Goal: Task Accomplishment & Management: Use online tool/utility

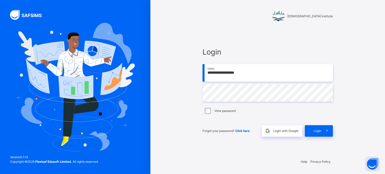
click at [304, 133] on div "Forgot your password? Click here Login with Google Login" at bounding box center [267, 128] width 130 height 17
click at [306, 132] on div "Login" at bounding box center [318, 131] width 28 height 12
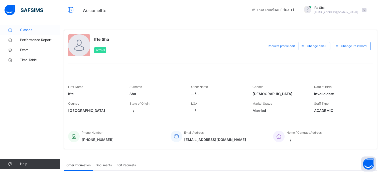
click at [34, 29] on span "Classes" at bounding box center [40, 30] width 40 height 5
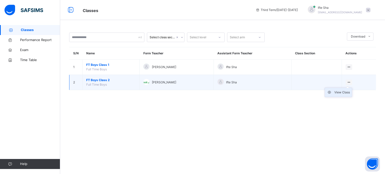
click at [347, 92] on div "View Class" at bounding box center [342, 92] width 16 height 5
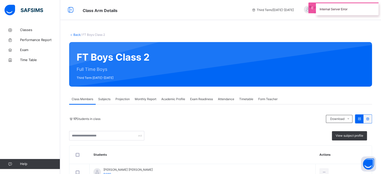
click at [127, 96] on div "Projection" at bounding box center [122, 99] width 19 height 10
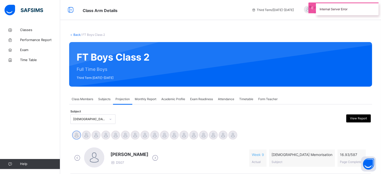
click at [127, 96] on div "Projection" at bounding box center [122, 99] width 19 height 10
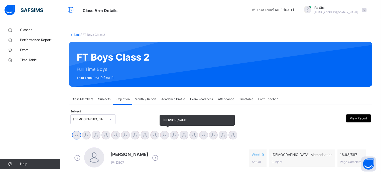
click at [167, 134] on div at bounding box center [164, 135] width 9 height 9
click at [171, 134] on div at bounding box center [174, 135] width 9 height 9
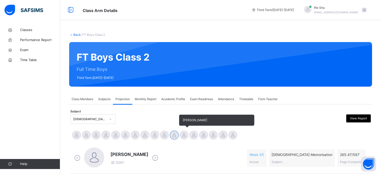
click at [184, 135] on div at bounding box center [184, 135] width 9 height 9
click at [196, 135] on div at bounding box center [193, 135] width 9 height 9
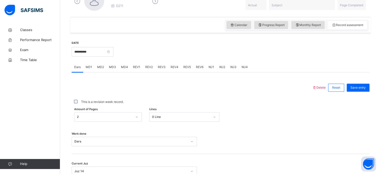
scroll to position [202, 0]
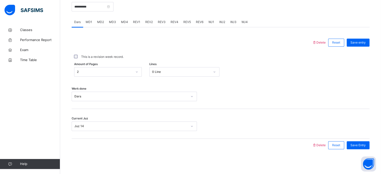
click at [134, 22] on span "REV1" at bounding box center [136, 22] width 7 height 5
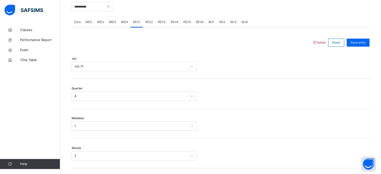
click at [147, 23] on span "REV2" at bounding box center [149, 22] width 8 height 5
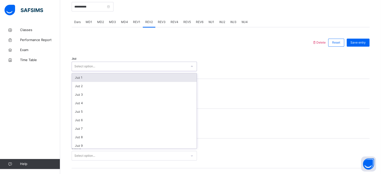
drag, startPoint x: 80, startPoint y: 64, endPoint x: 80, endPoint y: 68, distance: 3.5
click at [80, 65] on div "Select option..." at bounding box center [84, 67] width 21 height 10
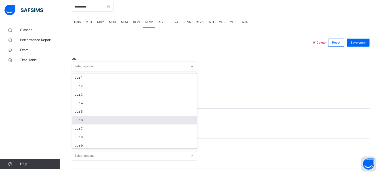
click at [77, 119] on div "Juz 6" at bounding box center [134, 120] width 125 height 9
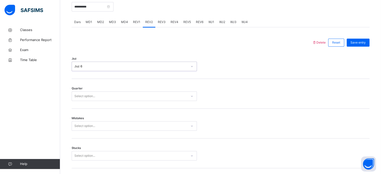
click at [76, 101] on div "Quarter Select option..." at bounding box center [221, 94] width 298 height 30
click at [76, 97] on div "Select option..." at bounding box center [84, 96] width 21 height 10
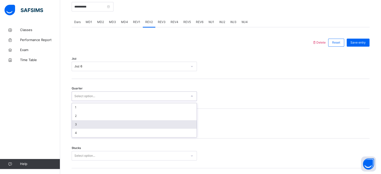
click at [82, 123] on div "3" at bounding box center [134, 124] width 125 height 9
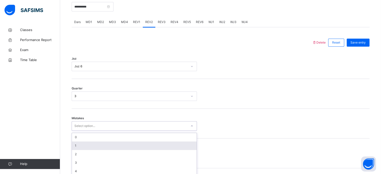
drag, startPoint x: 78, startPoint y: 129, endPoint x: 78, endPoint y: 123, distance: 5.6
click at [78, 125] on div "option 1 focused, 2 of 7. 7 results available. Use Up and Down to choose option…" at bounding box center [134, 126] width 125 height 10
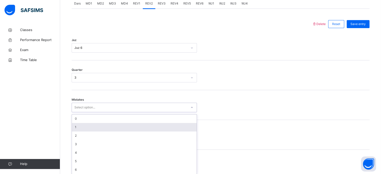
scroll to position [222, 0]
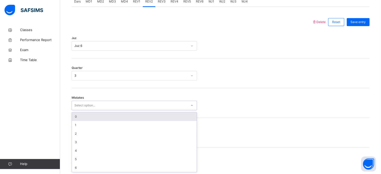
click at [72, 117] on div "0" at bounding box center [134, 116] width 125 height 9
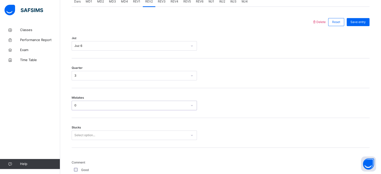
click at [78, 130] on div "Stucks Select option..." at bounding box center [134, 135] width 125 height 10
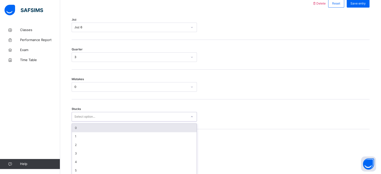
click at [78, 121] on div "option 0 focused, 1 of 6. 6 results available. Use Up and Down to choose option…" at bounding box center [134, 117] width 125 height 10
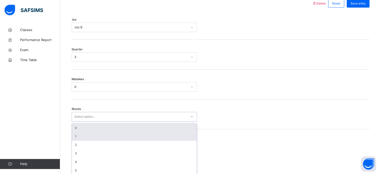
scroll to position [243, 0]
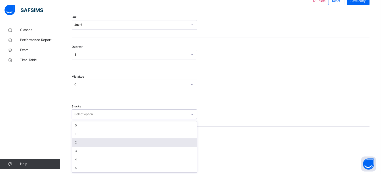
click at [79, 144] on div "2" at bounding box center [134, 142] width 125 height 9
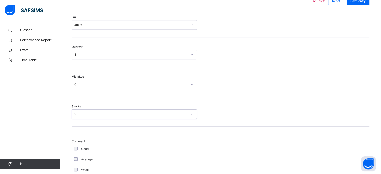
click at [76, 148] on div "Good" at bounding box center [134, 149] width 123 height 5
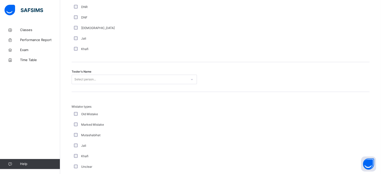
scroll to position [466, 0]
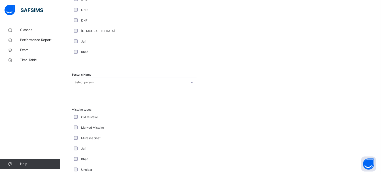
click at [90, 80] on div "Select person..." at bounding box center [134, 83] width 125 height 10
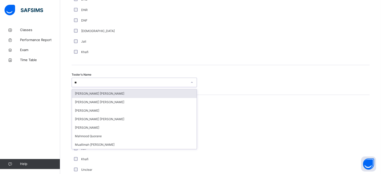
type input "*"
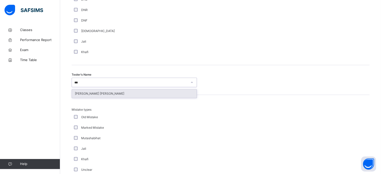
type input "****"
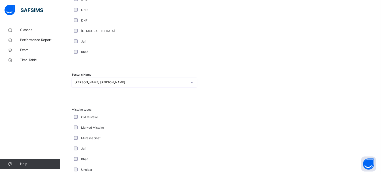
scroll to position [551, 0]
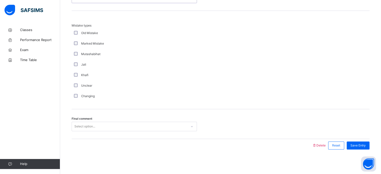
click at [75, 125] on div "Select option..." at bounding box center [84, 127] width 21 height 10
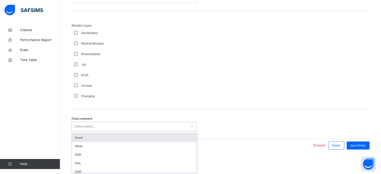
click at [87, 134] on div "Good" at bounding box center [134, 137] width 125 height 9
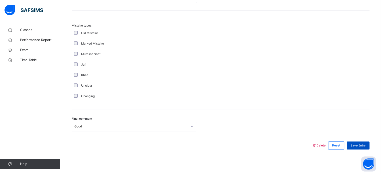
click at [358, 143] on span "Save Entry" at bounding box center [357, 145] width 15 height 5
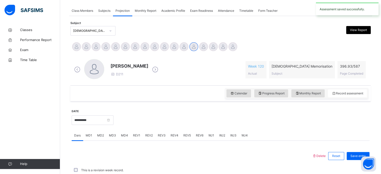
scroll to position [202, 0]
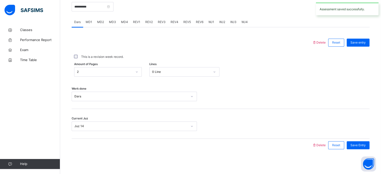
click at [150, 22] on span "REV2" at bounding box center [149, 22] width 8 height 5
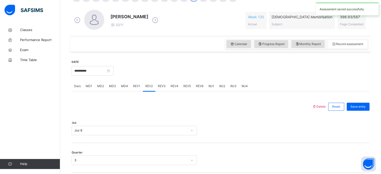
scroll to position [137, 0]
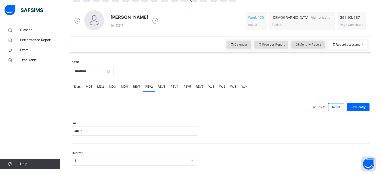
click at [161, 88] on span "REV3" at bounding box center [162, 86] width 8 height 5
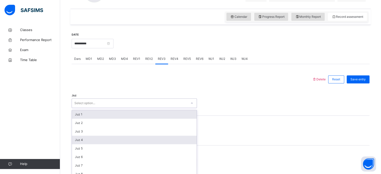
click at [114, 108] on div "option Juz 1 focused, 1 of 30. 30 results available. Use Up and Down to choose …" at bounding box center [134, 103] width 125 height 10
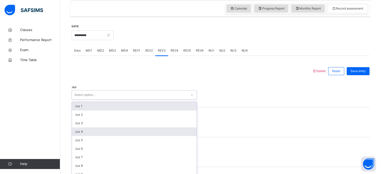
scroll to position [178, 0]
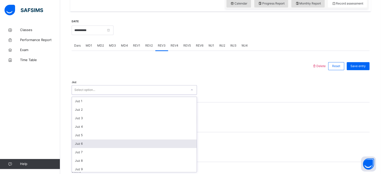
click at [101, 144] on div "Juz 6" at bounding box center [134, 143] width 125 height 9
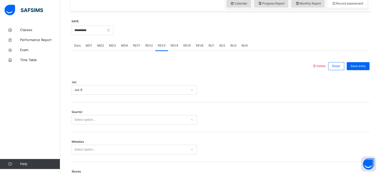
drag, startPoint x: 102, startPoint y: 111, endPoint x: 103, endPoint y: 119, distance: 8.0
click at [104, 113] on div "Quarter Select option..." at bounding box center [221, 117] width 298 height 30
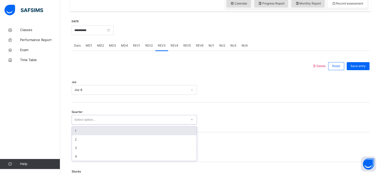
click at [103, 120] on div "Select option..." at bounding box center [129, 120] width 115 height 8
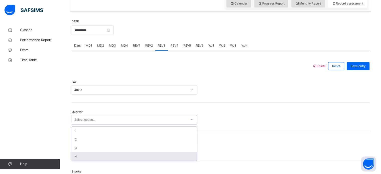
click at [77, 155] on div "4" at bounding box center [134, 156] width 125 height 9
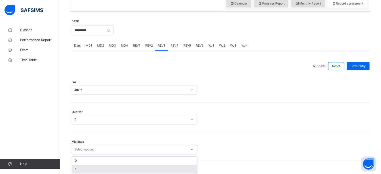
click at [77, 148] on div "option 1 focused, 2 of 7. 7 results available. Use Up and Down to choose option…" at bounding box center [134, 150] width 125 height 10
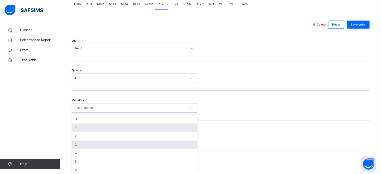
scroll to position [222, 0]
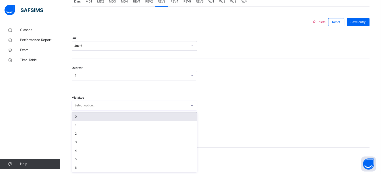
drag, startPoint x: 227, startPoint y: 108, endPoint x: 203, endPoint y: 110, distance: 24.3
click at [221, 109] on div at bounding box center [220, 106] width 42 height 10
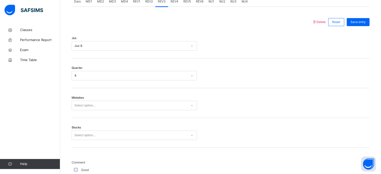
scroll to position [295, 0]
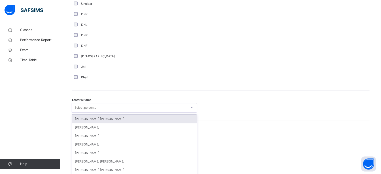
click at [80, 107] on div "option [PERSON_NAME] [PERSON_NAME] focused, 1 of 90. 90 results available. Use …" at bounding box center [134, 108] width 125 height 10
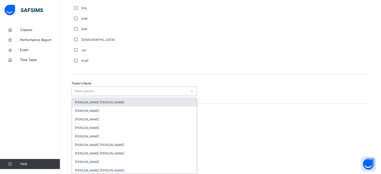
scroll to position [459, 0]
click at [80, 101] on div "[PERSON_NAME] [PERSON_NAME]" at bounding box center [134, 101] width 125 height 9
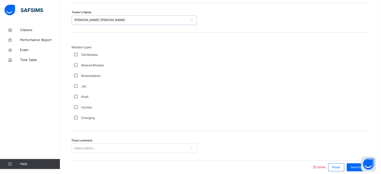
scroll to position [551, 0]
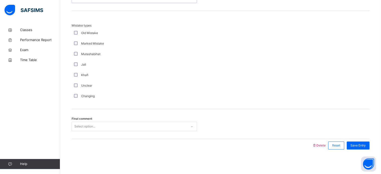
click at [80, 128] on div "Select option..." at bounding box center [84, 127] width 21 height 10
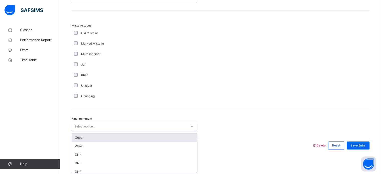
click at [82, 137] on div "Good" at bounding box center [134, 137] width 125 height 9
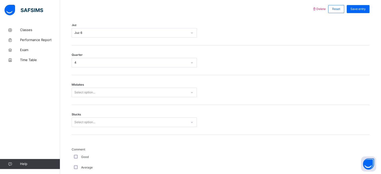
scroll to position [234, 0]
click at [85, 94] on div "Select option..." at bounding box center [84, 94] width 21 height 10
drag, startPoint x: 81, startPoint y: 93, endPoint x: 81, endPoint y: 99, distance: 6.3
click at [81, 93] on div "Select option..." at bounding box center [84, 94] width 21 height 10
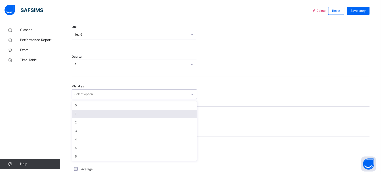
click at [81, 114] on div "1" at bounding box center [134, 114] width 125 height 9
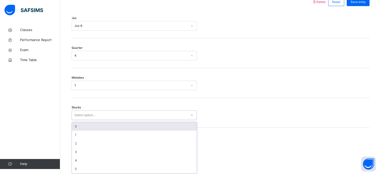
click at [80, 120] on div "Stucks option 0 focused, 1 of 6. 6 results available. Use Up and Down to choose…" at bounding box center [221, 113] width 298 height 30
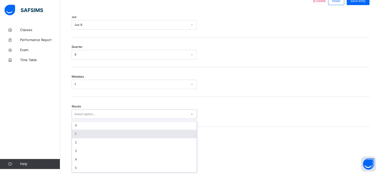
click at [81, 132] on div "1" at bounding box center [134, 134] width 125 height 9
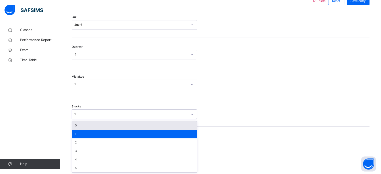
drag, startPoint x: 81, startPoint y: 112, endPoint x: 82, endPoint y: 119, distance: 6.8
click at [81, 112] on div "1" at bounding box center [129, 114] width 115 height 8
click at [82, 121] on div "0" at bounding box center [134, 125] width 125 height 9
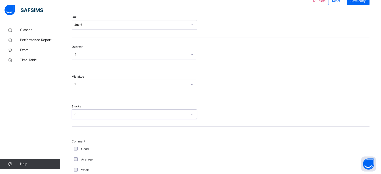
click at [83, 125] on div "Stucks option 0, selected. 0 results available. Select is focused ,type to refi…" at bounding box center [221, 112] width 298 height 30
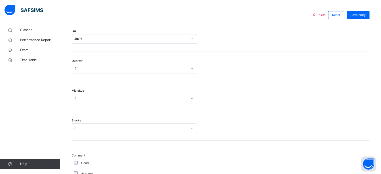
scroll to position [229, 0]
click at [369, 14] on div "Save entry" at bounding box center [358, 15] width 23 height 8
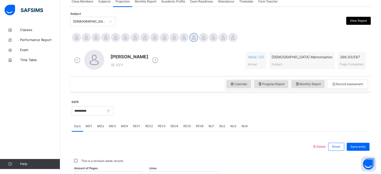
scroll to position [0, 0]
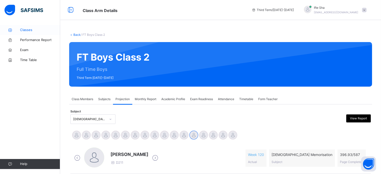
click at [26, 30] on span "Classes" at bounding box center [40, 30] width 40 height 5
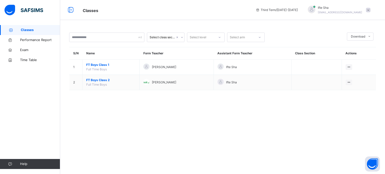
click at [368, 10] on span at bounding box center [368, 10] width 5 height 5
click at [351, 50] on span "Logout" at bounding box center [353, 53] width 33 height 7
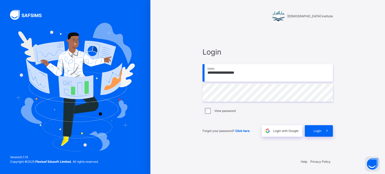
click at [287, 65] on input "**********" at bounding box center [267, 73] width 130 height 18
click at [238, 67] on input "**********" at bounding box center [267, 73] width 130 height 18
click at [253, 73] on input "**********" at bounding box center [267, 73] width 130 height 18
type input "**********"
click at [307, 133] on div "Login" at bounding box center [318, 131] width 28 height 12
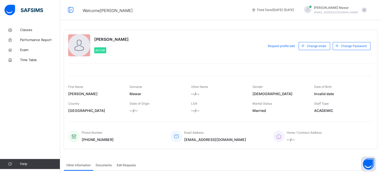
click at [369, 6] on div "[PERSON_NAME] Mawar [EMAIL_ADDRESS][DOMAIN_NAME]" at bounding box center [334, 10] width 70 height 9
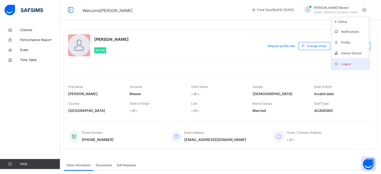
click at [355, 63] on span "Logout" at bounding box center [350, 63] width 33 height 7
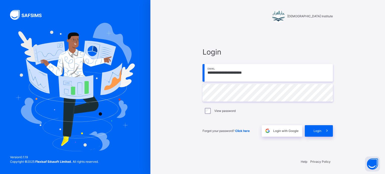
click at [289, 71] on input "**********" at bounding box center [267, 73] width 130 height 18
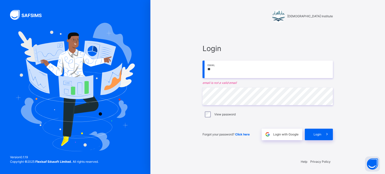
type input "*"
click at [289, 71] on input "email" at bounding box center [267, 70] width 130 height 18
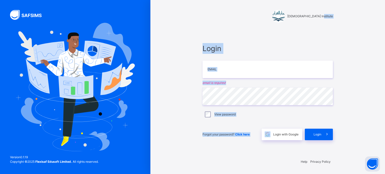
drag, startPoint x: 381, startPoint y: 4, endPoint x: 257, endPoint y: 138, distance: 182.7
click at [257, 138] on div "Darul Quran Institute Login Email email is required Password View password Forg…" at bounding box center [267, 87] width 234 height 174
click at [173, 105] on div "Darul Quran Institute Login Email email is required Password View password Forg…" at bounding box center [267, 87] width 234 height 174
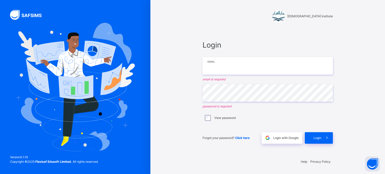
type input "**********"
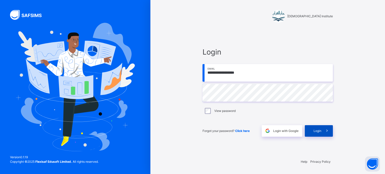
click at [320, 133] on div "Login" at bounding box center [318, 131] width 28 height 12
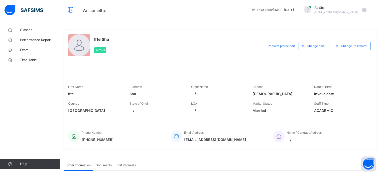
click at [40, 22] on div "Classes Performance Report Exam Time Table Help" at bounding box center [30, 97] width 60 height 154
click at [26, 28] on span "Classes" at bounding box center [40, 30] width 40 height 5
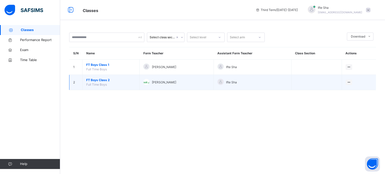
click at [100, 81] on span "FT Boys Class 2" at bounding box center [110, 80] width 49 height 5
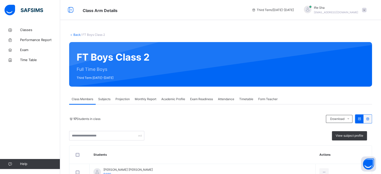
click at [122, 96] on div "Projection" at bounding box center [122, 99] width 19 height 10
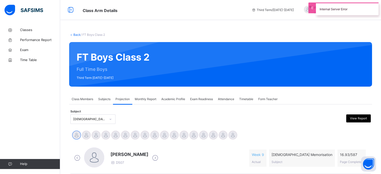
click at [228, 100] on span "Attendance" at bounding box center [226, 99] width 16 height 5
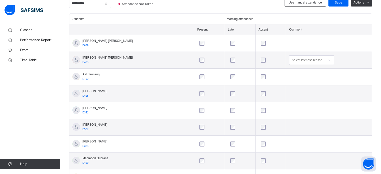
scroll to position [140, 0]
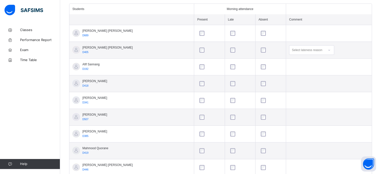
click at [260, 98] on div at bounding box center [271, 100] width 22 height 5
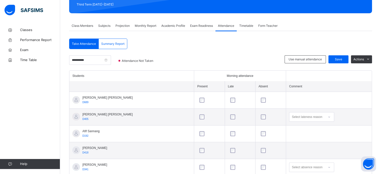
scroll to position [69, 0]
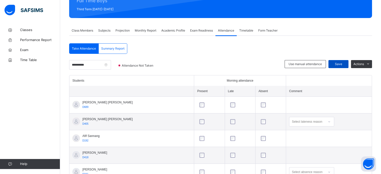
click at [339, 64] on span "Save" at bounding box center [338, 64] width 13 height 5
click at [143, 30] on span "Monthly Report" at bounding box center [146, 30] width 22 height 5
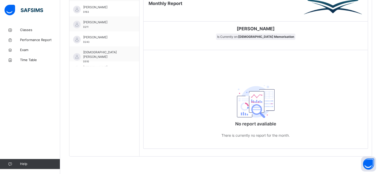
scroll to position [138, 0]
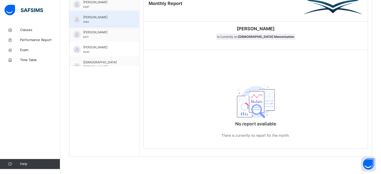
click at [116, 11] on div "[PERSON_NAME] D163" at bounding box center [104, 18] width 70 height 15
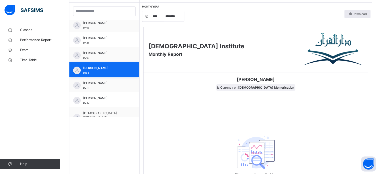
scroll to position [203, 0]
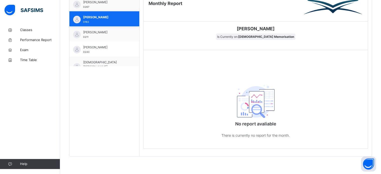
click at [116, 11] on div "[PERSON_NAME] D163" at bounding box center [104, 18] width 70 height 15
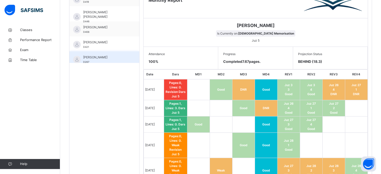
scroll to position [38, 0]
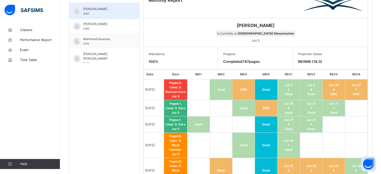
click at [116, 8] on span "[PERSON_NAME]" at bounding box center [105, 9] width 45 height 5
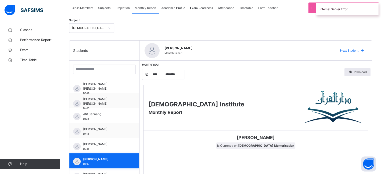
scroll to position [79, 0]
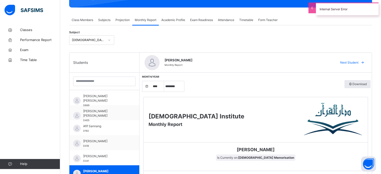
click at [85, 75] on div at bounding box center [104, 82] width 70 height 18
click at [88, 82] on input "search" at bounding box center [104, 82] width 62 height 10
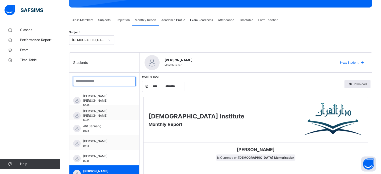
type input "*"
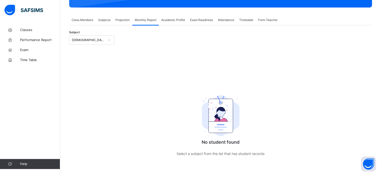
click at [117, 20] on span "Projection" at bounding box center [122, 20] width 14 height 5
